Goal: Task Accomplishment & Management: Use online tool/utility

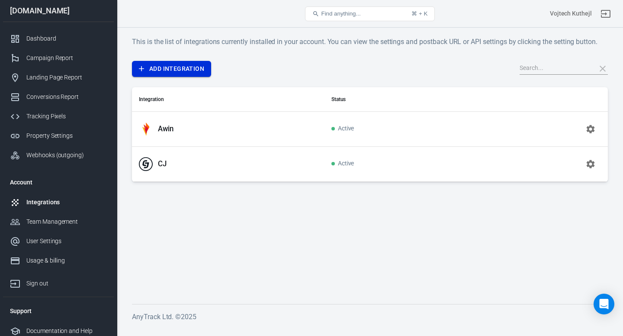
click at [174, 67] on link "Add Integration" at bounding box center [171, 69] width 79 height 16
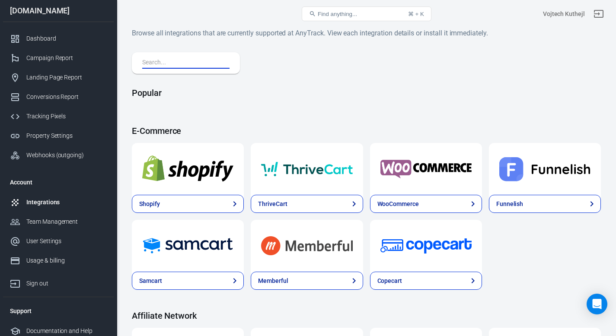
click at [186, 60] on input "text" at bounding box center [184, 62] width 84 height 11
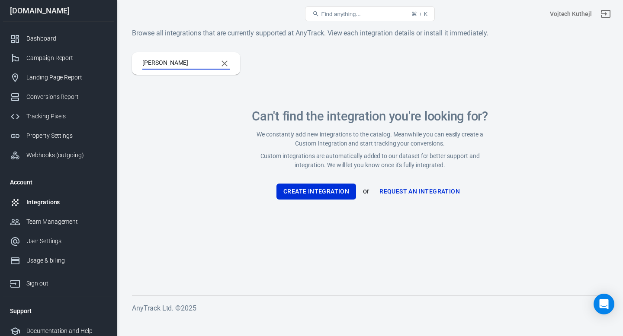
type input "Ra"
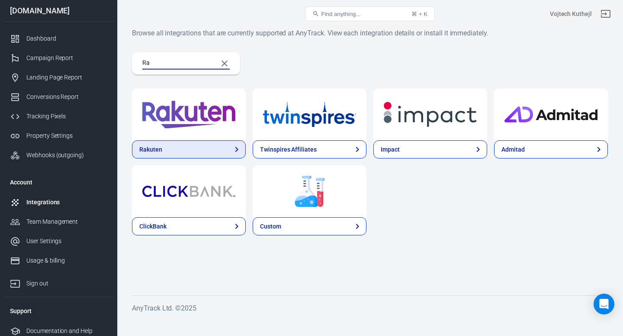
click at [179, 152] on link "Rakuten" at bounding box center [189, 150] width 114 height 18
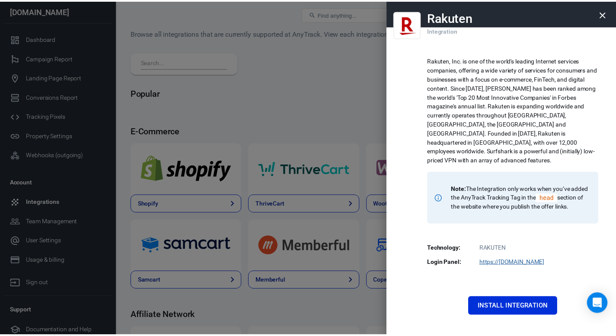
scroll to position [19, 0]
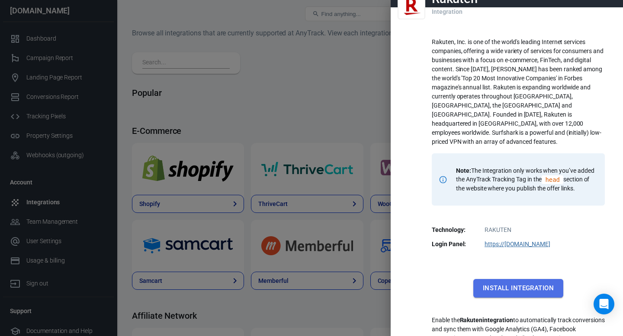
click at [517, 279] on button "Install Integration" at bounding box center [518, 288] width 90 height 18
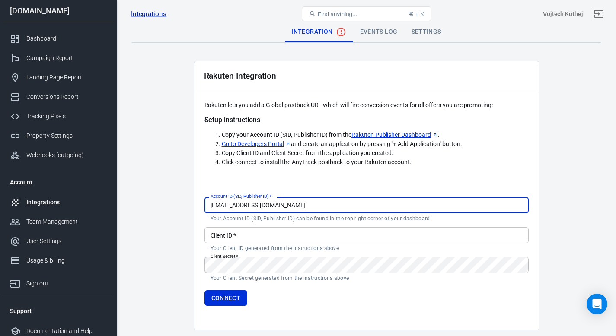
drag, startPoint x: 272, startPoint y: 206, endPoint x: 275, endPoint y: 200, distance: 6.6
click at [275, 200] on input "[EMAIL_ADDRESS][DOMAIN_NAME]" at bounding box center [366, 205] width 324 height 16
paste input "SID 4571617"
type input "SID 4571617"
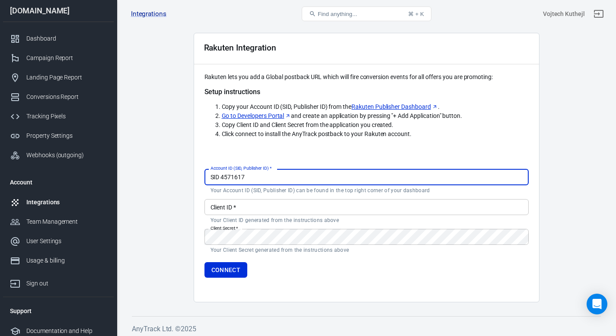
scroll to position [32, 0]
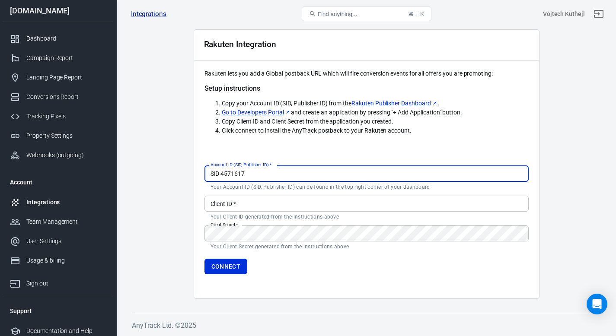
click at [275, 204] on input "Client ID   *" at bounding box center [366, 204] width 324 height 16
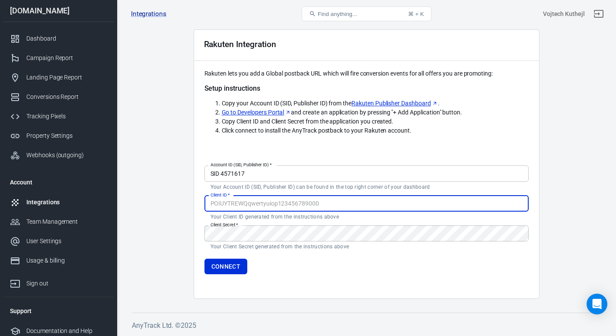
click at [300, 201] on input "Client ID   *" at bounding box center [366, 204] width 324 height 16
click at [278, 203] on input "Client ID   *" at bounding box center [366, 204] width 324 height 16
paste input "KOqoBm4zjYCCdGKJ3vaPG5aNT0QRA50V"
type input "KOqoBm4zjYCCdGKJ3vaPG5aNT0QRA50V"
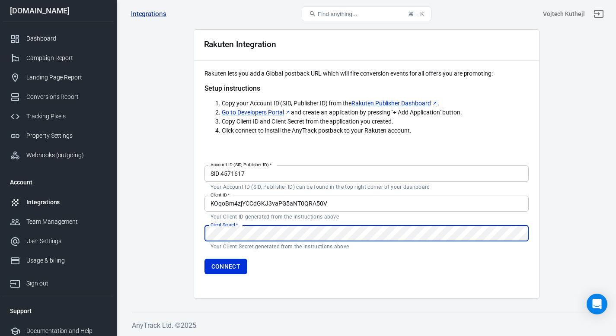
click at [246, 219] on form "Account ID (SID, Publisher ID)   * SID 4571617 Account ID (SID, Publisher ID)  …" at bounding box center [366, 218] width 324 height 112
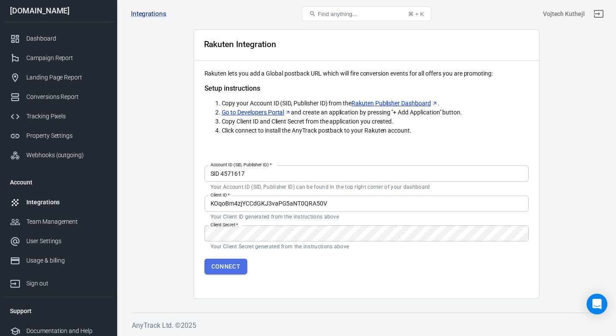
click at [222, 269] on button "Connect" at bounding box center [225, 267] width 43 height 16
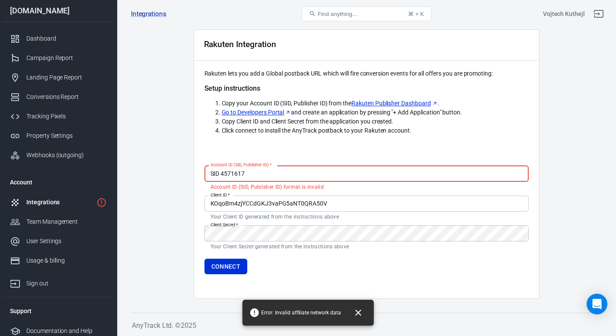
drag, startPoint x: 221, startPoint y: 172, endPoint x: 201, endPoint y: 172, distance: 19.9
click at [202, 172] on div "Rakuten Integration Rakuten lets you add a Global postback URL which will fire …" at bounding box center [367, 164] width 346 height 270
click at [230, 265] on button "Connect" at bounding box center [225, 267] width 43 height 16
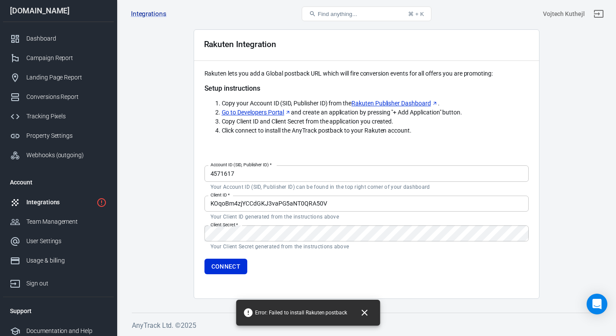
click at [366, 312] on icon "Close" at bounding box center [364, 313] width 10 height 10
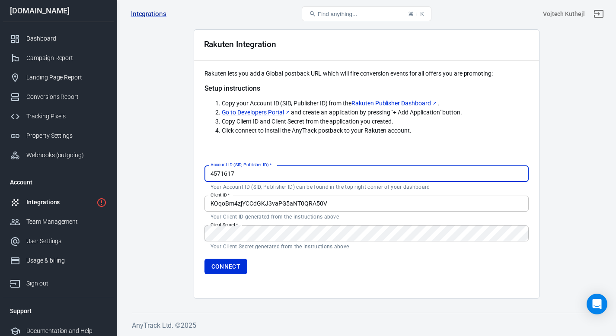
drag, startPoint x: 239, startPoint y: 174, endPoint x: 207, endPoint y: 173, distance: 32.0
click at [207, 173] on input "4571617" at bounding box center [366, 174] width 324 height 16
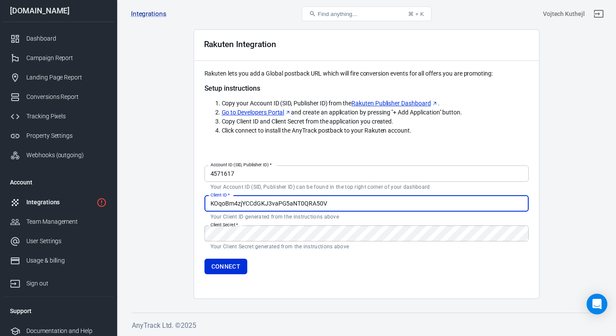
drag, startPoint x: 335, startPoint y: 204, endPoint x: 335, endPoint y: 192, distance: 11.2
click at [335, 194] on form "Account ID (SID, Publisher ID)   * 4571617 Account ID (SID, Publisher ID)   * Y…" at bounding box center [366, 218] width 324 height 112
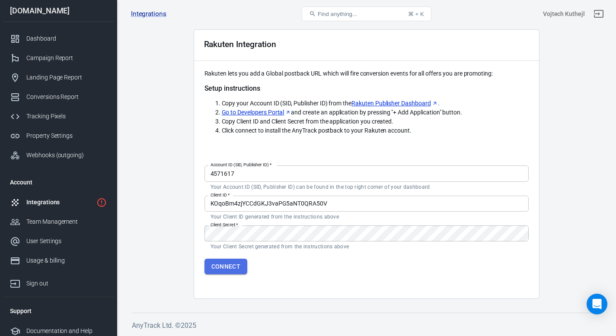
click at [227, 265] on button "Connect" at bounding box center [225, 267] width 43 height 16
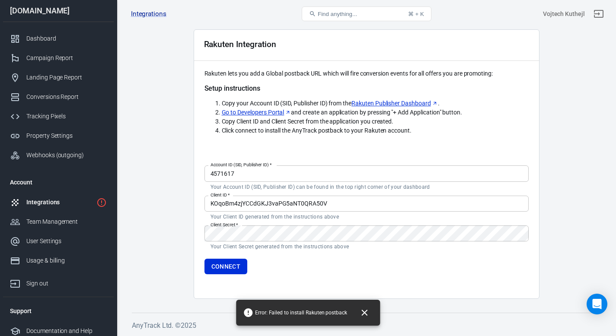
click at [366, 313] on icon "Close" at bounding box center [364, 313] width 10 height 10
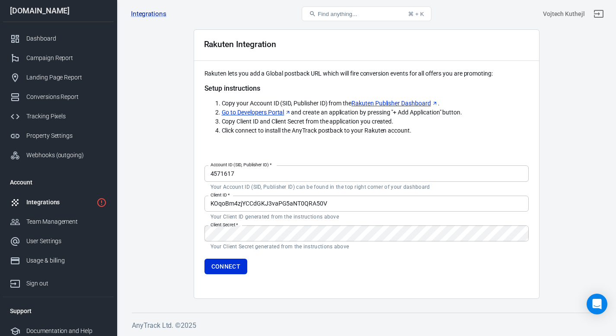
drag, startPoint x: 240, startPoint y: 174, endPoint x: 236, endPoint y: 163, distance: 11.4
click at [235, 166] on div "Account ID (SID, Publisher ID)   * 4571617 Account ID (SID, Publisher ID)   * Y…" at bounding box center [366, 178] width 324 height 25
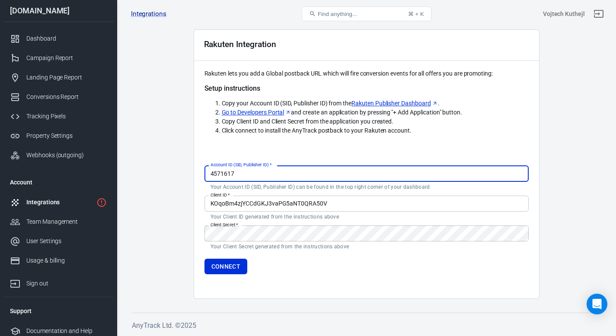
paste input "SID"
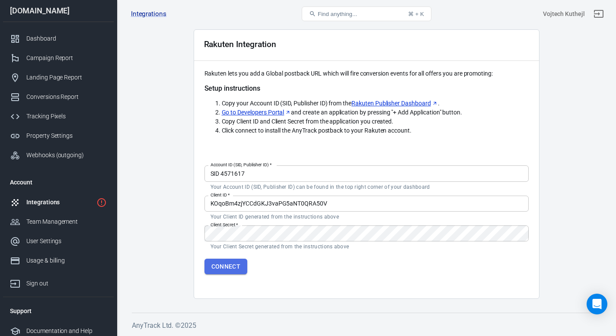
click at [230, 267] on button "Connect" at bounding box center [225, 267] width 43 height 16
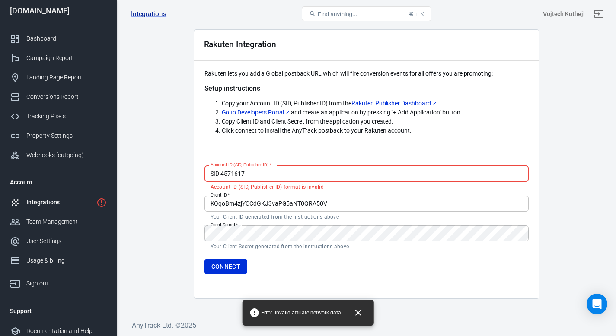
drag, startPoint x: 222, startPoint y: 173, endPoint x: 189, endPoint y: 171, distance: 32.5
click at [189, 171] on main "Integration Events Log Settings Rakuten Integration Rakuten lets you add a Glob…" at bounding box center [366, 144] width 469 height 309
type input "4571617"
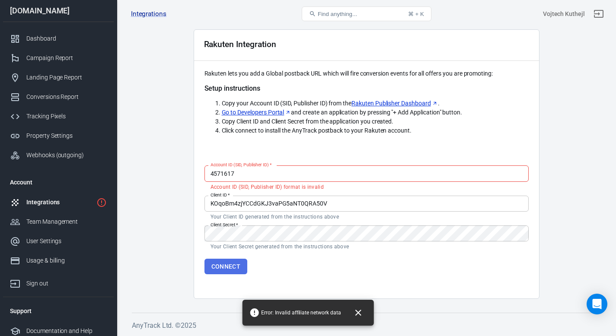
click at [230, 268] on button "Connect" at bounding box center [225, 267] width 43 height 16
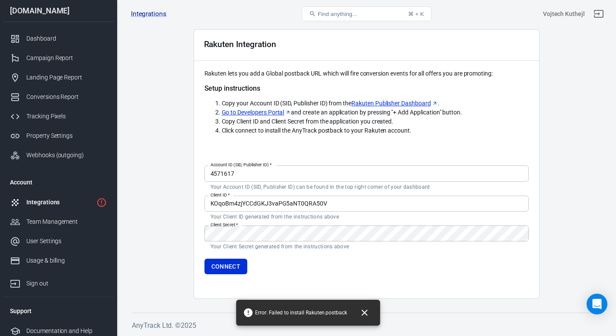
click at [47, 201] on div "Integrations" at bounding box center [59, 202] width 67 height 9
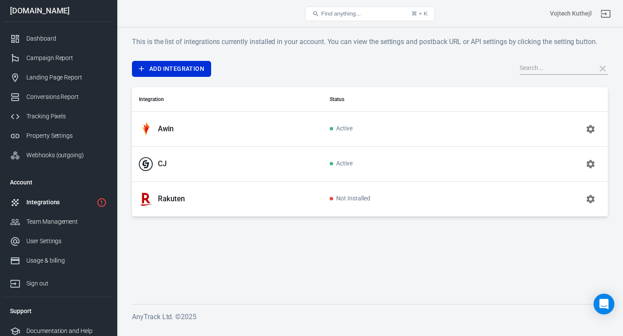
click at [595, 195] on icon "button" at bounding box center [590, 199] width 10 height 10
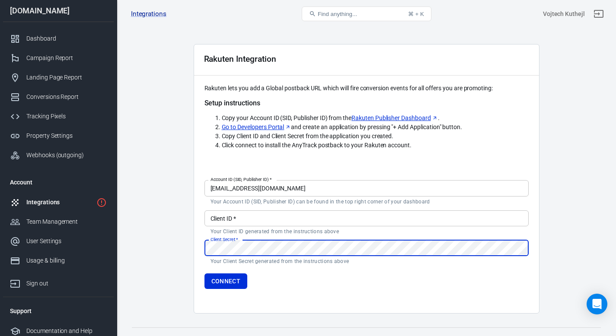
scroll to position [32, 0]
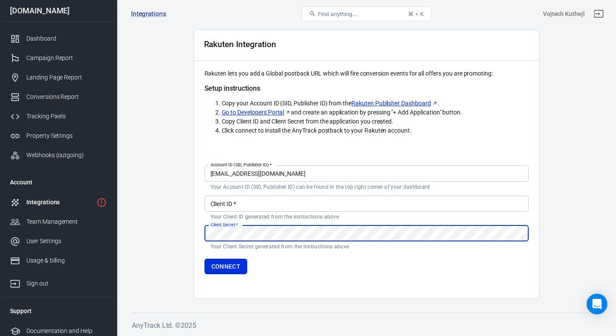
click at [275, 200] on input "Client ID   *" at bounding box center [366, 204] width 324 height 16
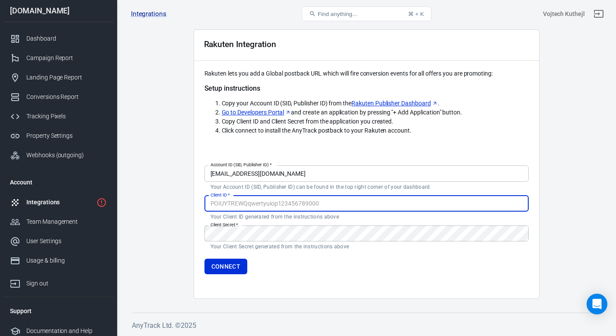
drag, startPoint x: 265, startPoint y: 174, endPoint x: 263, endPoint y: 162, distance: 12.2
click at [264, 166] on div "Account ID (SID, Publisher ID)   * [EMAIL_ADDRESS][DOMAIN_NAME] Account ID (SID…" at bounding box center [366, 178] width 324 height 25
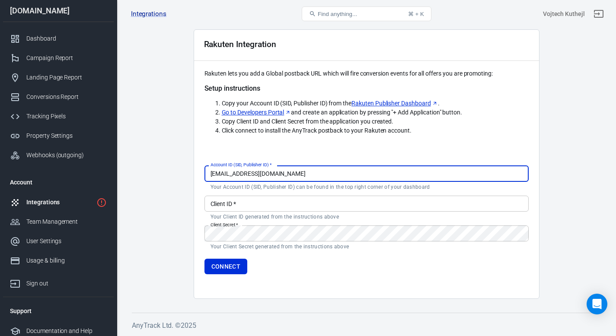
paste input "4571617"
type input "4571617"
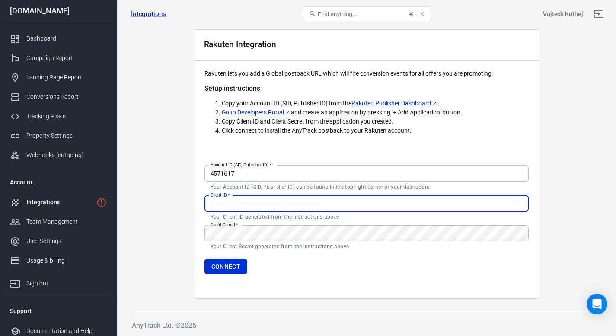
paste input "KOqoBm4zjYCCdGKJ3vaPG5aNT0QRA50V"
drag, startPoint x: 245, startPoint y: 198, endPoint x: 260, endPoint y: 221, distance: 27.5
click at [260, 221] on form "Account ID (SID, Publisher ID)   * 4571617 Account ID (SID, Publisher ID)   * Y…" at bounding box center [366, 218] width 324 height 112
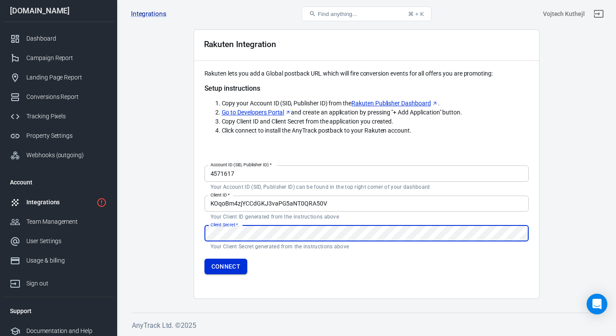
click at [235, 265] on button "Connect" at bounding box center [225, 267] width 43 height 16
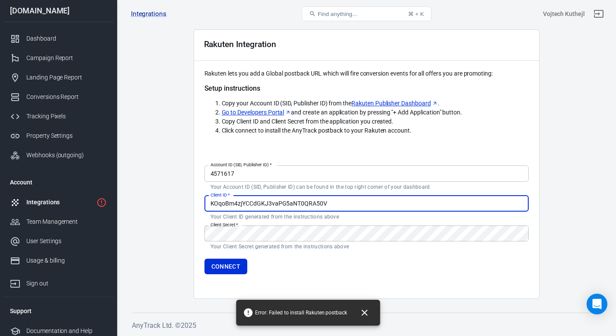
drag, startPoint x: 336, startPoint y: 204, endPoint x: 336, endPoint y: 198, distance: 6.1
click at [336, 198] on input "KOqoBm4zjYCCdGKJ3vaPG5aNT0QRA50V" at bounding box center [366, 204] width 324 height 16
paste input "2bQg1c0S70JSljLijU0LIitM5rhzlVHe"
type input "2bQg1c0S70JSljLijU0LIitM5rhzlVHe"
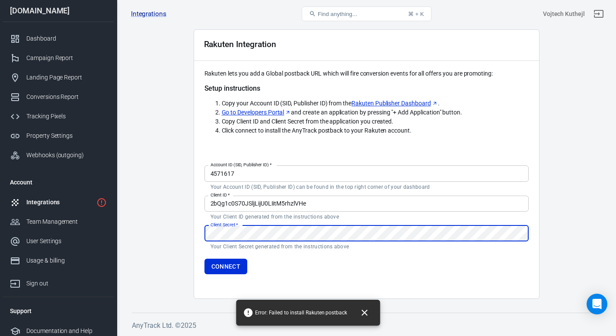
drag, startPoint x: 299, startPoint y: 204, endPoint x: 296, endPoint y: 225, distance: 20.5
click at [296, 218] on form "Account ID (SID, Publisher ID)   * 4571617 Account ID (SID, Publisher ID)   * Y…" at bounding box center [366, 218] width 324 height 112
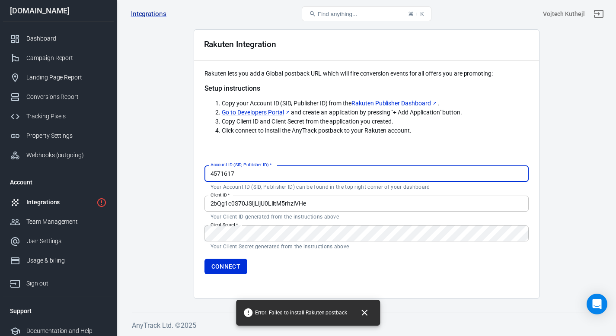
drag, startPoint x: 238, startPoint y: 174, endPoint x: 199, endPoint y: 174, distance: 38.9
click at [199, 174] on div "Rakuten Integration Rakuten lets you add a Global postback URL which will fire …" at bounding box center [367, 164] width 346 height 270
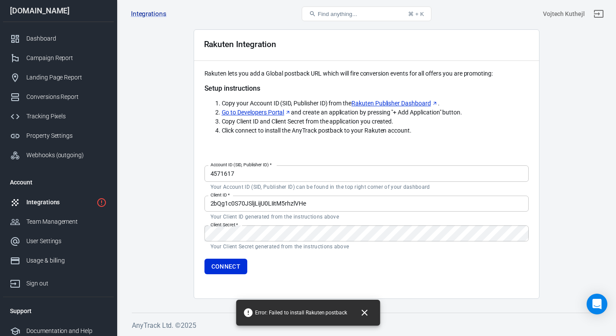
click at [384, 104] on link "Rakuten Publisher Dashboard" at bounding box center [394, 103] width 86 height 9
click at [253, 111] on link "Go to Developers Portal" at bounding box center [257, 112] width 70 height 9
click at [223, 265] on button "Connect" at bounding box center [225, 267] width 43 height 16
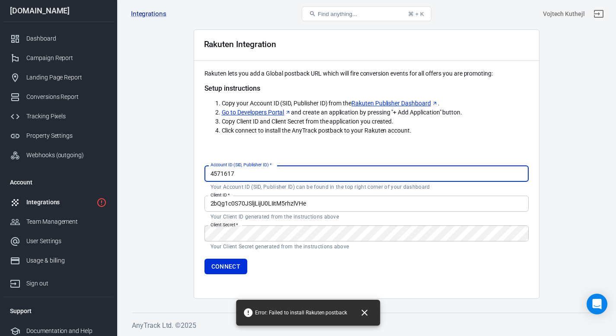
drag, startPoint x: 242, startPoint y: 175, endPoint x: 196, endPoint y: 172, distance: 45.9
click at [196, 172] on div "Rakuten Integration Rakuten lets you add a Global postback URL which will fire …" at bounding box center [367, 164] width 346 height 270
paste input "SID"
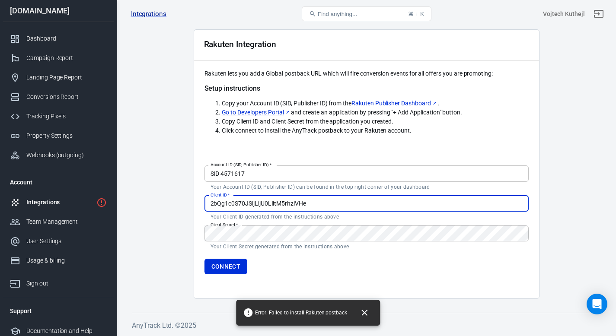
drag, startPoint x: 324, startPoint y: 204, endPoint x: 327, endPoint y: 185, distance: 19.7
click at [326, 186] on form "Account ID (SID, Publisher ID)   * SID 4571617 Account ID (SID, Publisher ID)  …" at bounding box center [366, 218] width 324 height 112
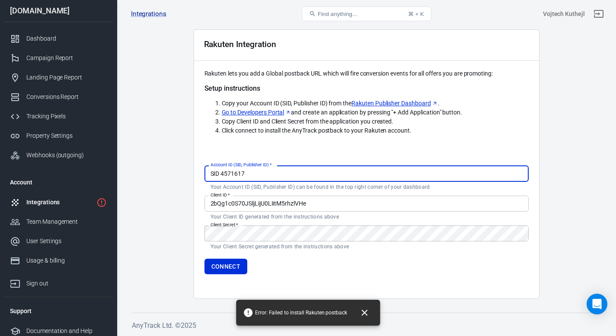
drag, startPoint x: 248, startPoint y: 172, endPoint x: 208, endPoint y: 173, distance: 40.7
click at [208, 173] on input "SID 4571617" at bounding box center [366, 174] width 324 height 16
paste input "text"
type input "4571617"
click at [282, 114] on link "Go to Developers Portal" at bounding box center [257, 112] width 70 height 9
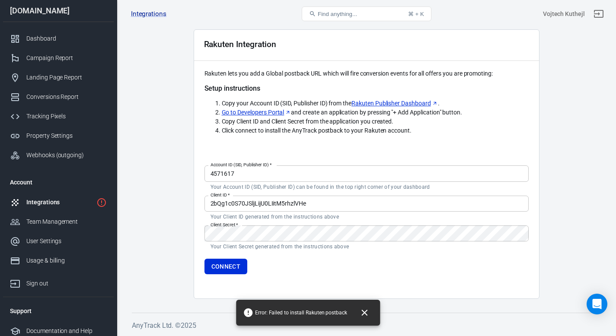
click at [324, 188] on form "Account ID (SID, Publisher ID)   * 4571617 Account ID (SID, Publisher ID)   * Y…" at bounding box center [366, 218] width 324 height 112
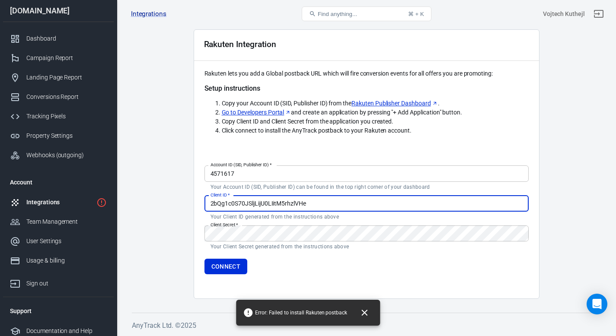
paste input "ySqjswT56eFLCFe7ucNJBwxie8EUTxyH"
type input "ySqjswT56eFLCFe7ucNJBwxie8EUTxyH"
click at [293, 221] on form "Account ID (SID, Publisher ID)   * 4571617 Account ID (SID, Publisher ID)   * Y…" at bounding box center [366, 218] width 324 height 112
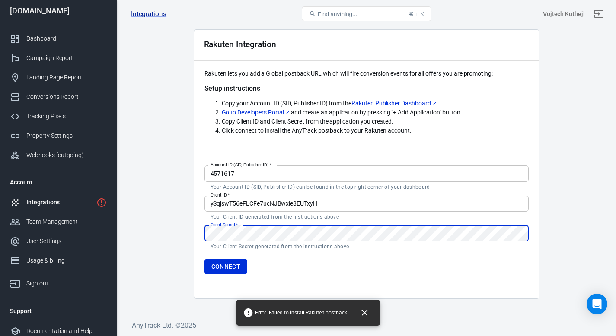
click at [194, 245] on div "Rakuten Integration Rakuten lets you add a Global postback URL which will fire …" at bounding box center [367, 164] width 346 height 270
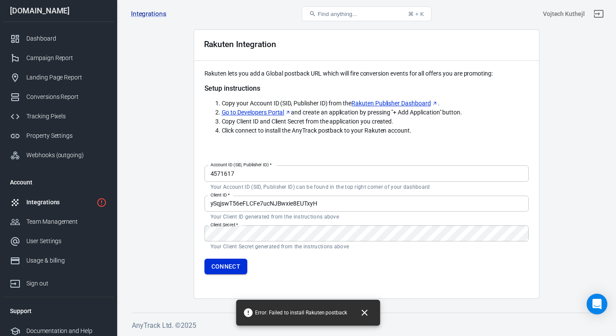
click at [222, 271] on button "Connect" at bounding box center [225, 267] width 43 height 16
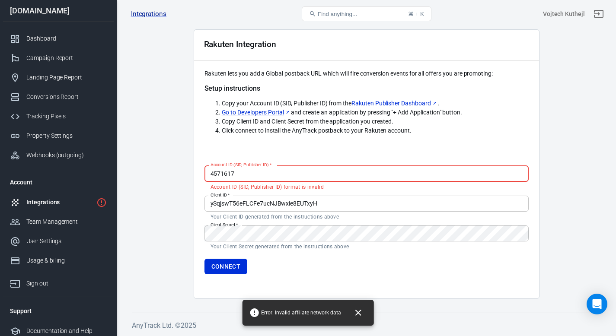
click at [244, 175] on input "4571617" at bounding box center [366, 174] width 324 height 16
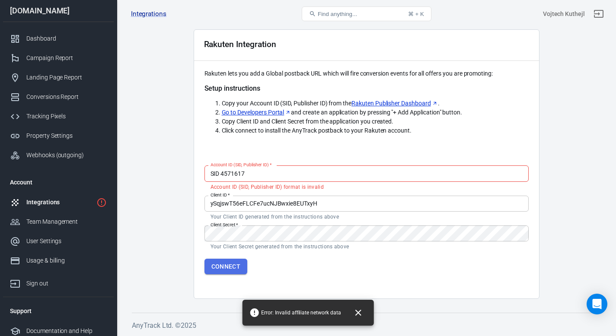
click at [233, 268] on button "Connect" at bounding box center [225, 267] width 43 height 16
click at [265, 174] on input "SID 4571617" at bounding box center [366, 174] width 324 height 16
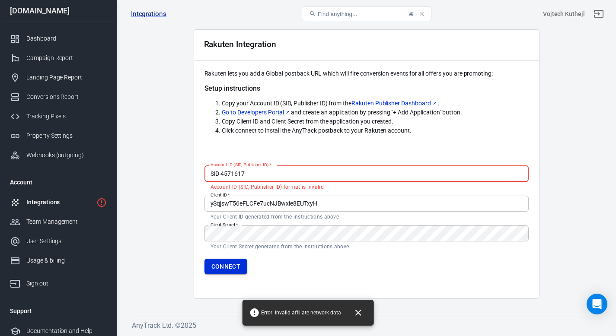
click at [224, 267] on button "Connect" at bounding box center [225, 267] width 43 height 16
drag, startPoint x: 222, startPoint y: 171, endPoint x: 188, endPoint y: 168, distance: 34.3
click at [188, 168] on main "Integration Events Log Settings Rakuten Integration Rakuten lets you add a Glob…" at bounding box center [366, 144] width 469 height 309
click at [268, 170] on input "4571617" at bounding box center [366, 174] width 324 height 16
type input "4571617"
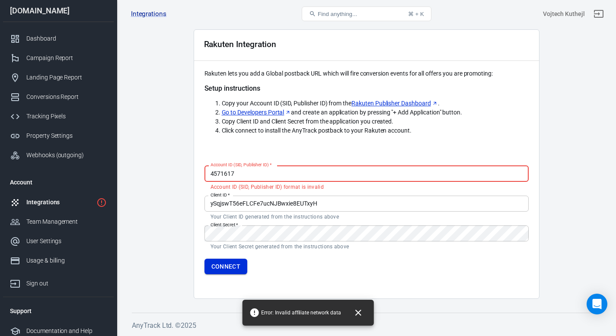
click at [221, 268] on button "Connect" at bounding box center [225, 267] width 43 height 16
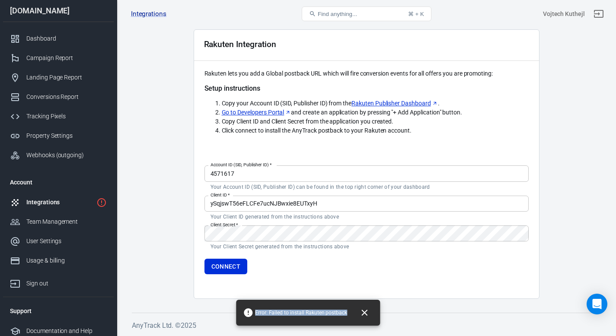
drag, startPoint x: 351, startPoint y: 315, endPoint x: 255, endPoint y: 313, distance: 95.6
click at [255, 313] on div "Error: Failed to install Rakuten postback" at bounding box center [308, 313] width 144 height 26
copy div "Error: Failed to install Rakuten postback"
click at [49, 204] on div "Integrations" at bounding box center [59, 202] width 67 height 9
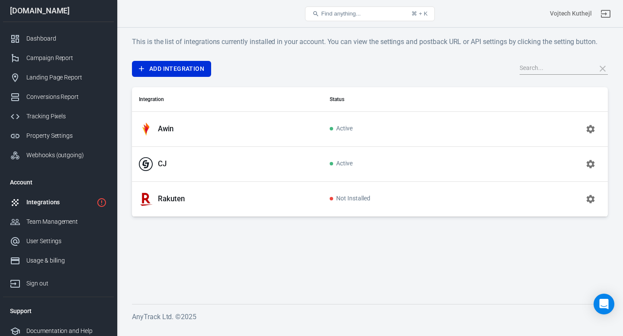
click at [584, 200] on button "button" at bounding box center [590, 199] width 21 height 21
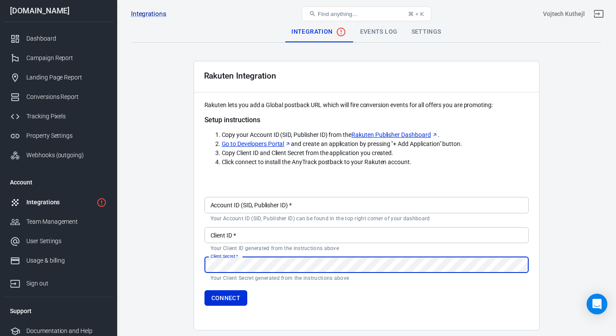
type input "[EMAIL_ADDRESS][DOMAIN_NAME]"
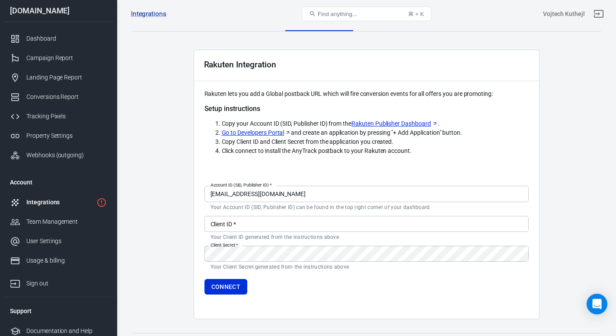
click at [40, 208] on link "Integrations" at bounding box center [58, 202] width 111 height 19
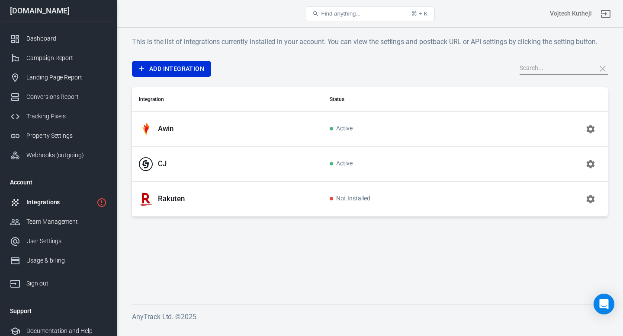
click at [211, 198] on div "Rakuten" at bounding box center [227, 199] width 177 height 14
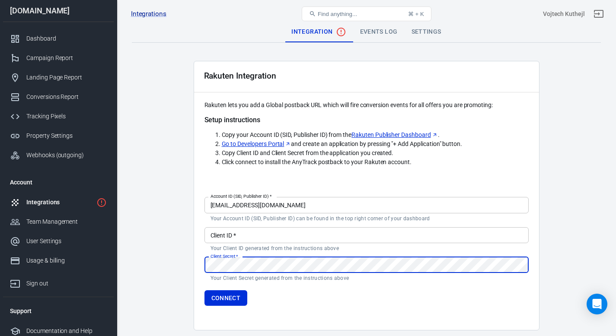
scroll to position [32, 0]
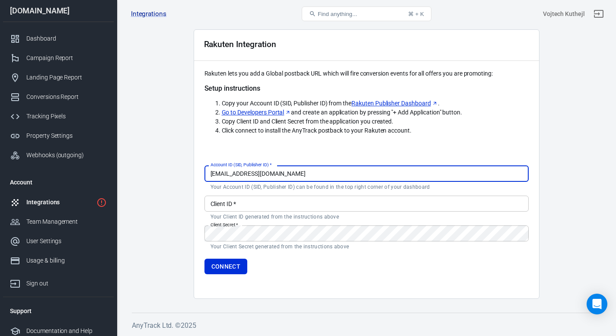
drag, startPoint x: 268, startPoint y: 172, endPoint x: 271, endPoint y: 168, distance: 5.0
click at [271, 169] on input "[EMAIL_ADDRESS][DOMAIN_NAME]" at bounding box center [366, 174] width 324 height 16
paste input "Error: Failed to install Rakuten postback"
click at [325, 166] on input "Error: Failed to install Rakuten postback" at bounding box center [366, 174] width 324 height 16
type input "Error: Failed to install Rakuten postback"
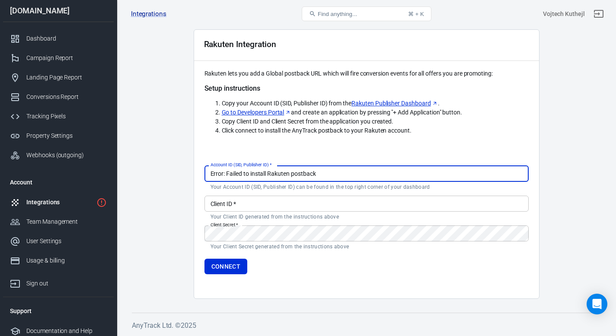
click at [254, 111] on link "Go to Developers Portal" at bounding box center [257, 112] width 70 height 9
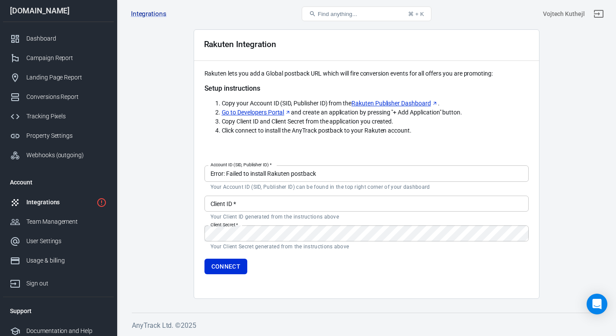
click at [248, 193] on form "Account ID (SID, Publisher ID)   * Error: Failed to install Rakuten postback Ac…" at bounding box center [366, 218] width 324 height 112
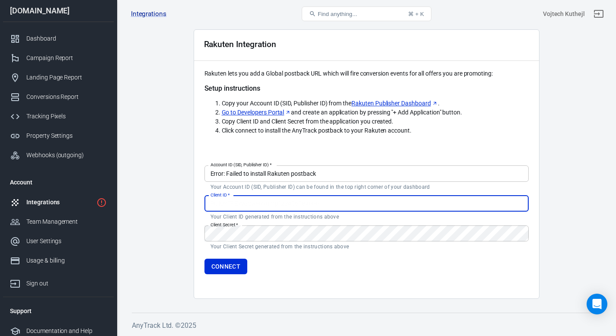
paste input "ySqjswT56eFLCFe7ucNJBwxie8EUTxyH"
type input "ySqjswT56eFLCFe7ucNJBwxie8EUTxyH"
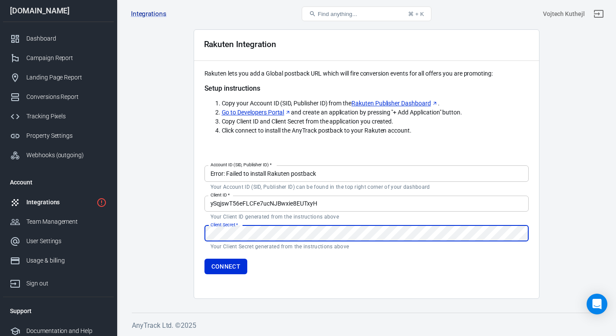
click at [252, 223] on form "Account ID (SID, Publisher ID)   * Error: Failed to install Rakuten postback Ac…" at bounding box center [366, 218] width 324 height 112
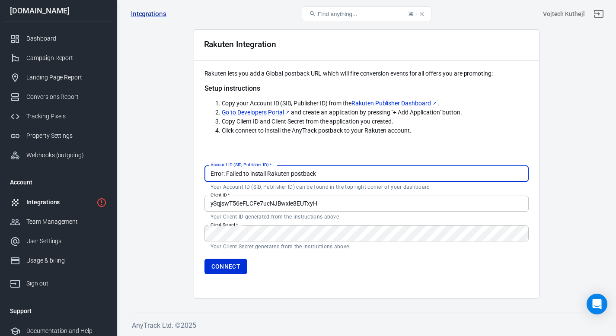
drag, startPoint x: 327, startPoint y: 166, endPoint x: 328, endPoint y: 157, distance: 9.2
click at [328, 157] on div "Account ID (SID, Publisher ID)   * Error: Failed to install Rakuten postback Ac…" at bounding box center [366, 218] width 324 height 140
paste input "4571617"
type input "4571617"
click at [233, 265] on button "Connect" at bounding box center [225, 267] width 43 height 16
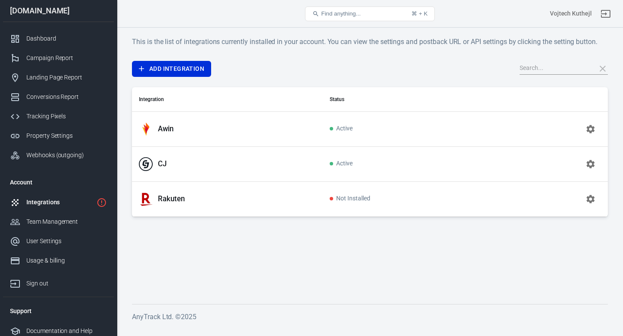
click at [588, 196] on icon "button" at bounding box center [590, 199] width 10 height 10
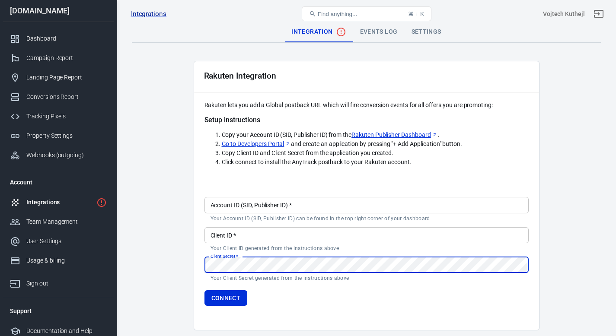
type input "[EMAIL_ADDRESS][DOMAIN_NAME]"
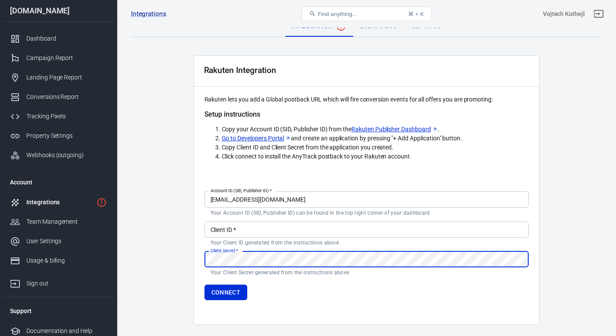
scroll to position [32, 0]
